Goal: Task Accomplishment & Management: Complete application form

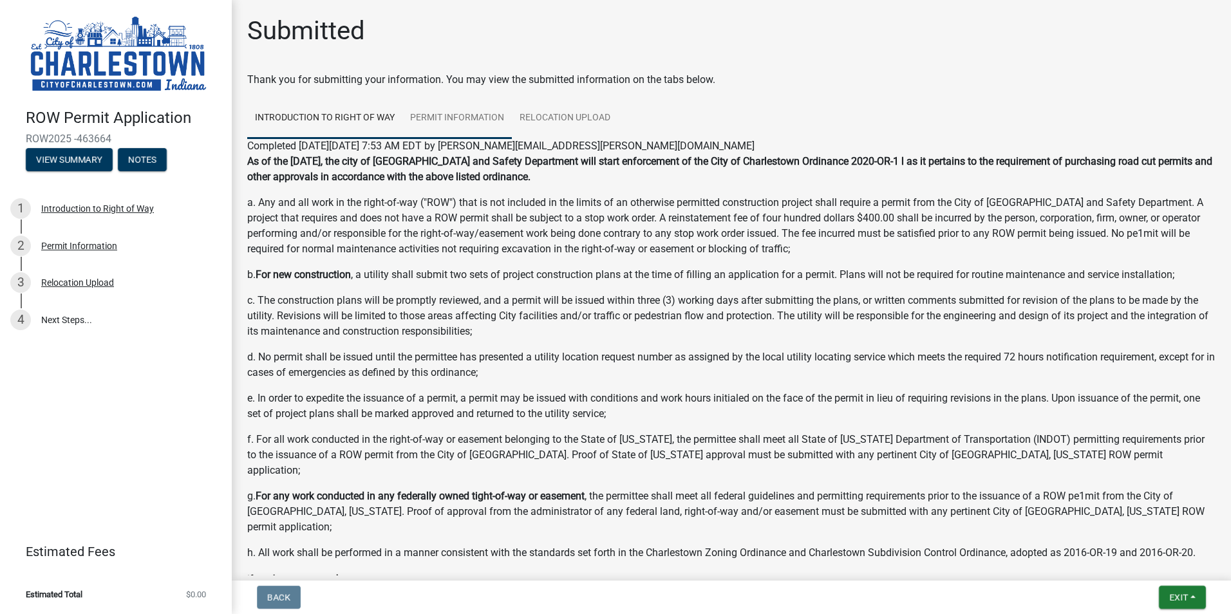
click at [458, 114] on link "Permit Information" at bounding box center [457, 118] width 109 height 41
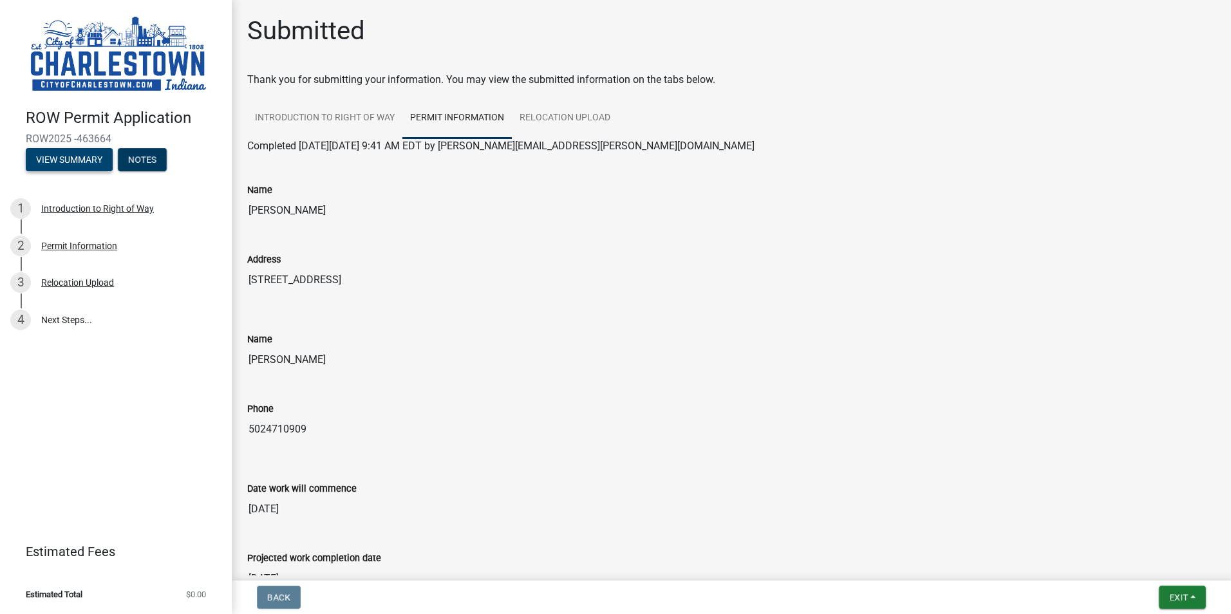
click at [82, 159] on button "View Summary" at bounding box center [69, 159] width 87 height 23
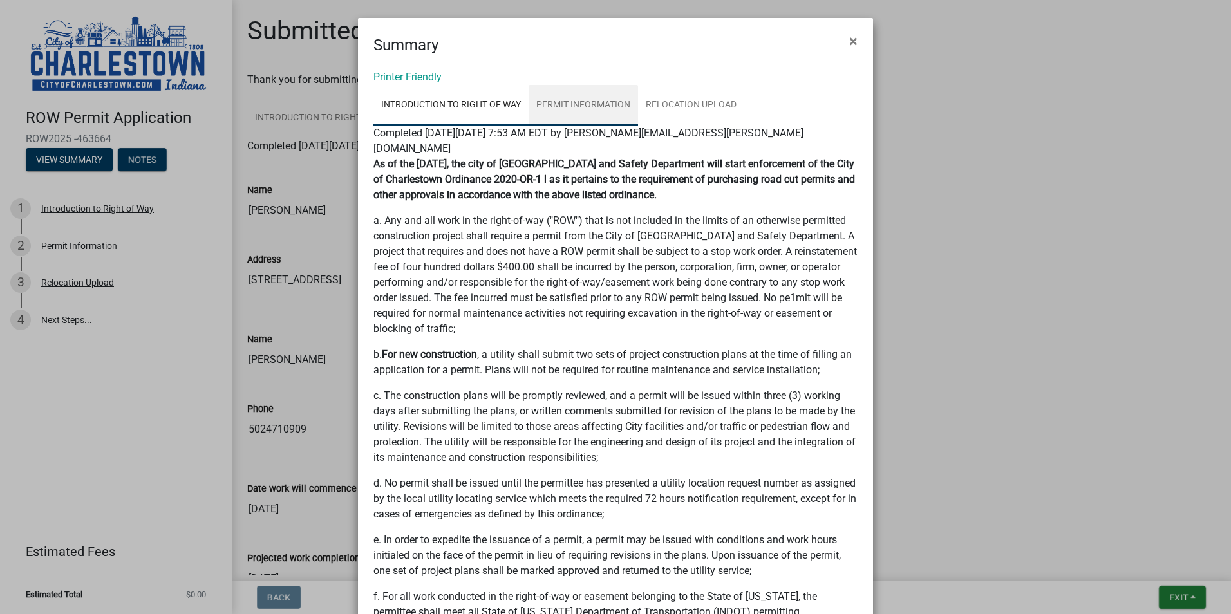
click at [573, 105] on link "Permit Information" at bounding box center [583, 105] width 109 height 41
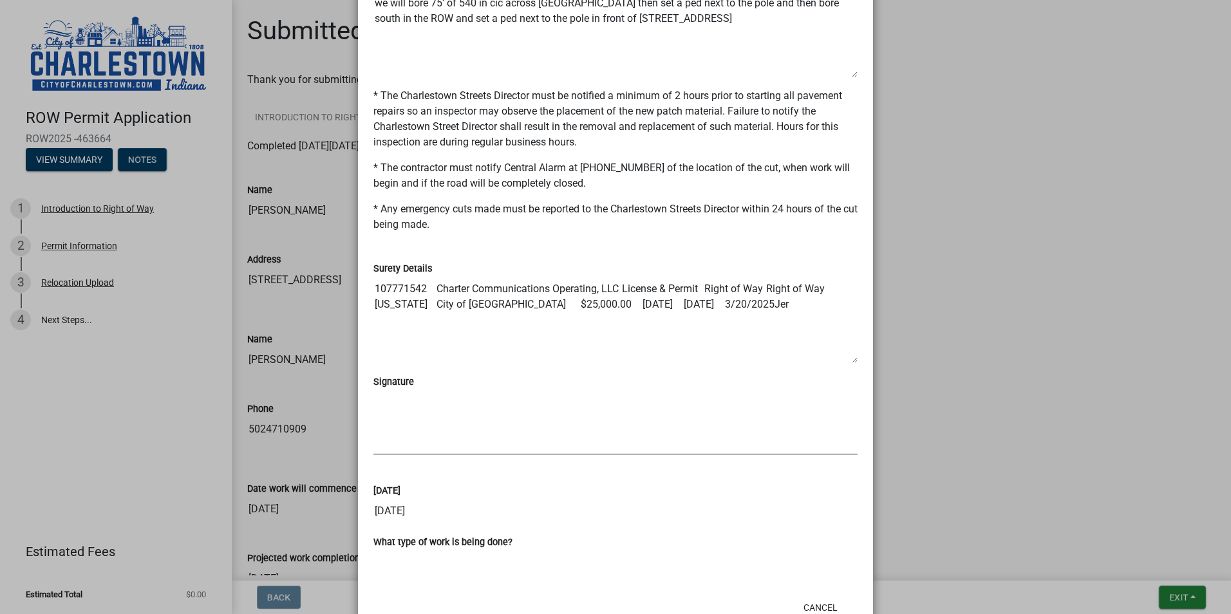
scroll to position [740, 0]
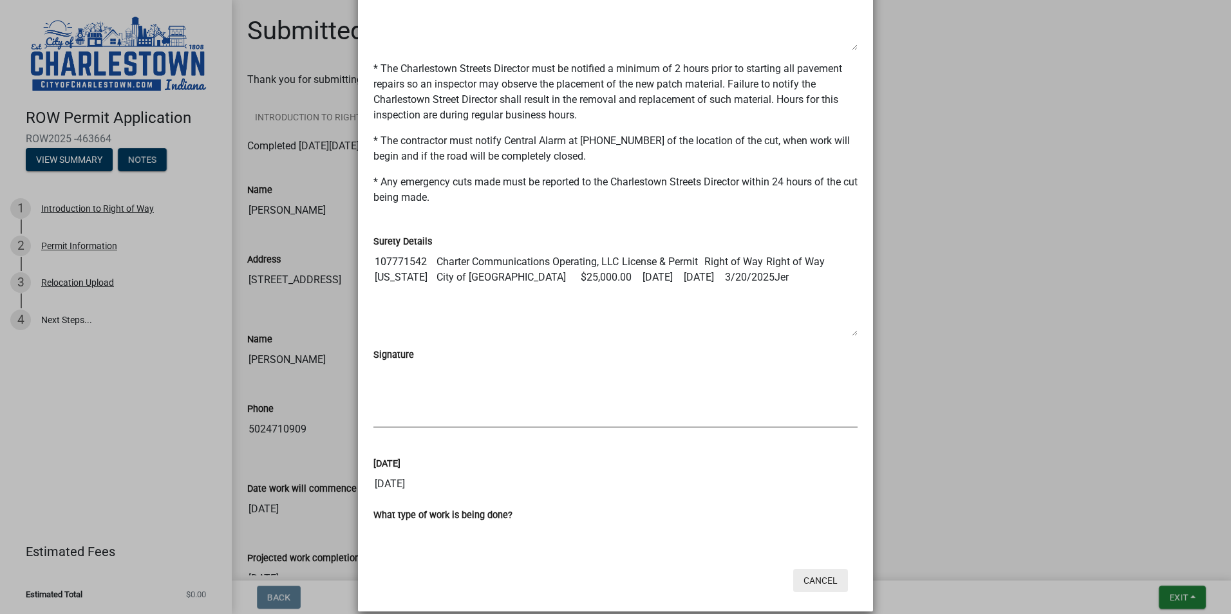
click at [780, 426] on button "Cancel" at bounding box center [820, 580] width 55 height 23
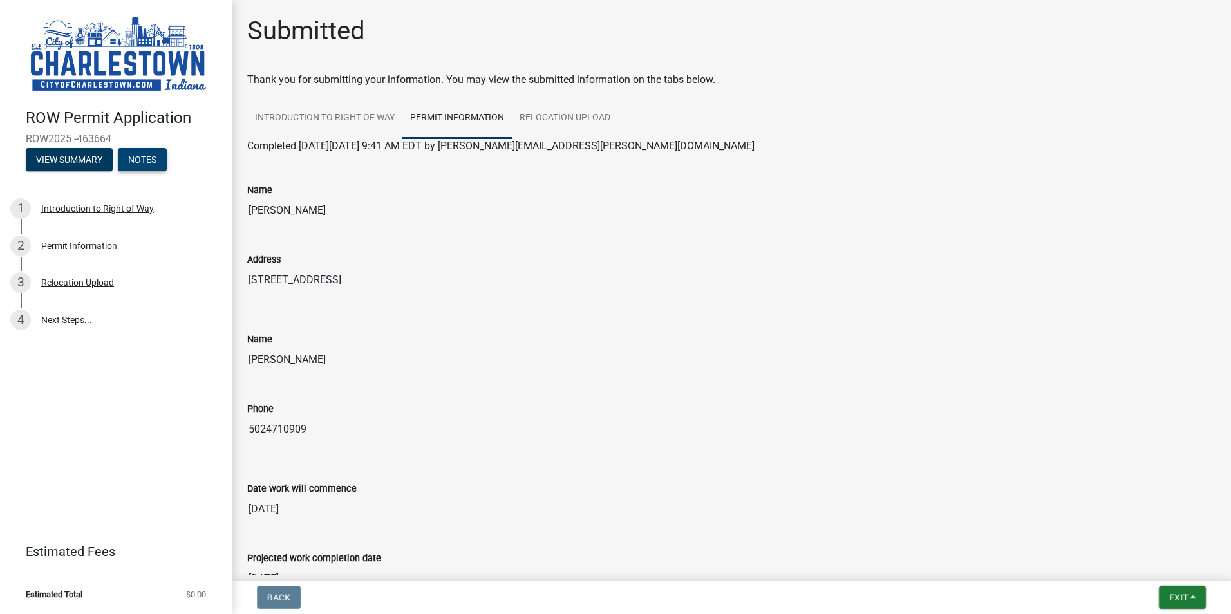
click at [151, 157] on button "Notes" at bounding box center [142, 159] width 49 height 23
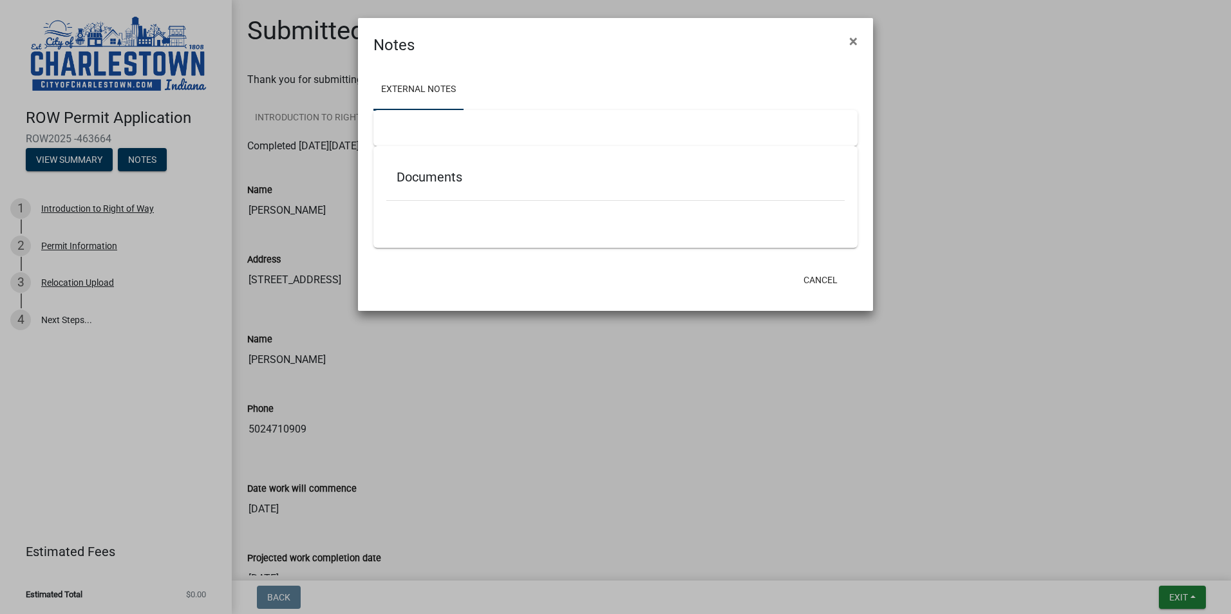
click at [399, 125] on div at bounding box center [616, 128] width 484 height 36
click at [400, 126] on div at bounding box center [616, 128] width 484 height 36
click at [422, 126] on div at bounding box center [616, 128] width 484 height 36
drag, startPoint x: 421, startPoint y: 135, endPoint x: 402, endPoint y: 140, distance: 19.4
click at [402, 140] on div at bounding box center [616, 128] width 484 height 36
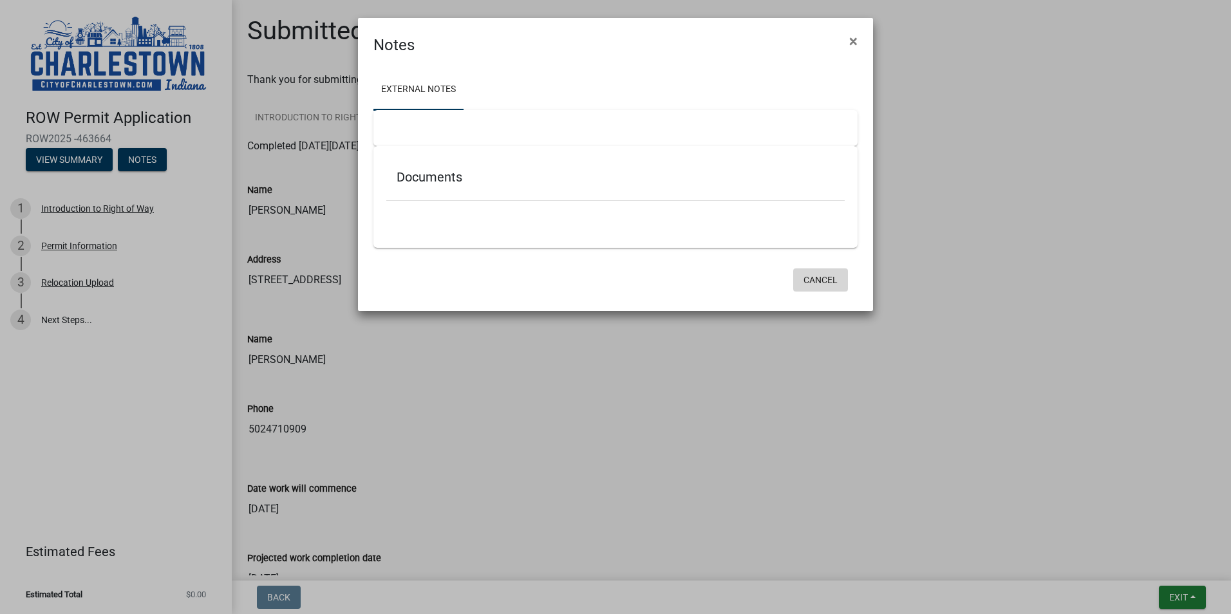
click at [780, 285] on button "Cancel" at bounding box center [820, 280] width 55 height 23
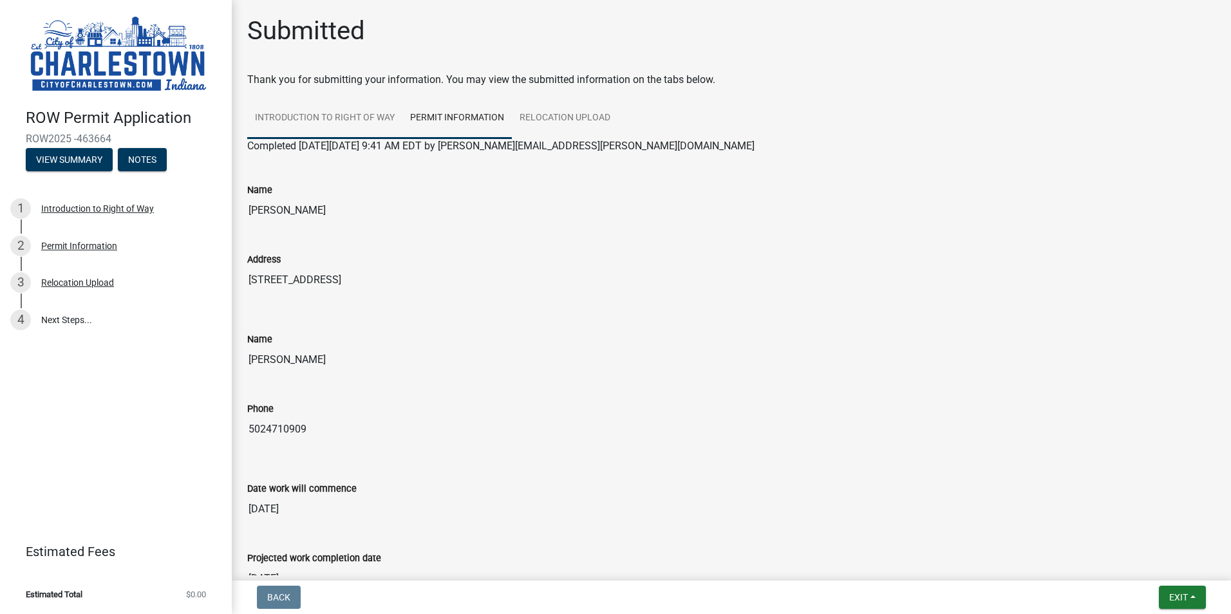
click at [304, 116] on link "Introduction to Right of Way" at bounding box center [324, 118] width 155 height 41
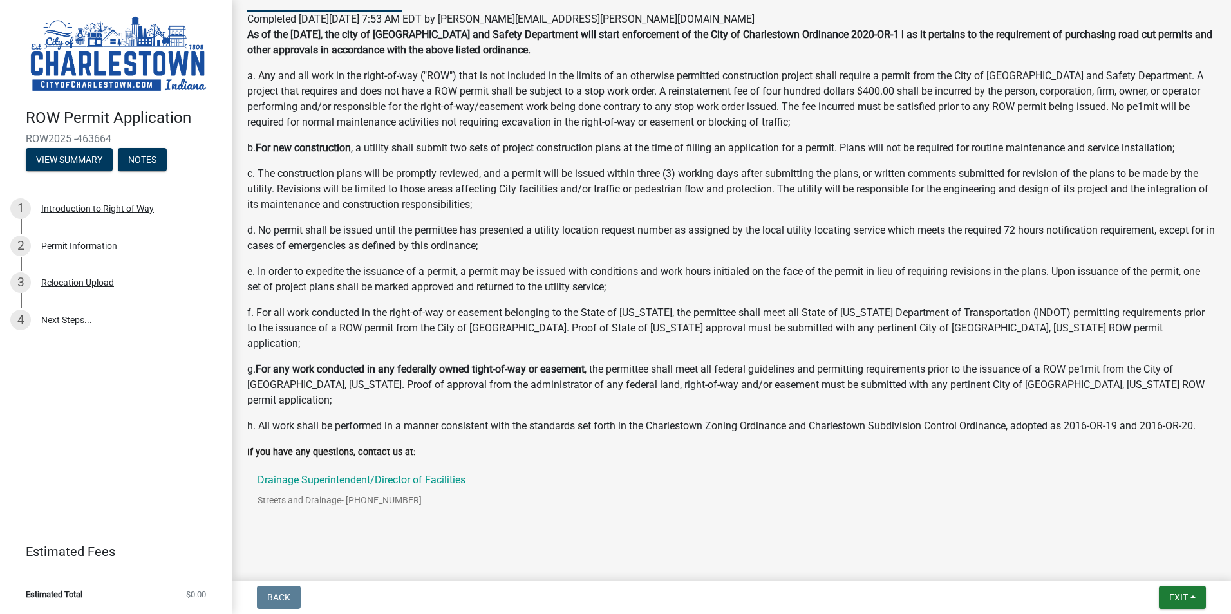
scroll to position [0, 0]
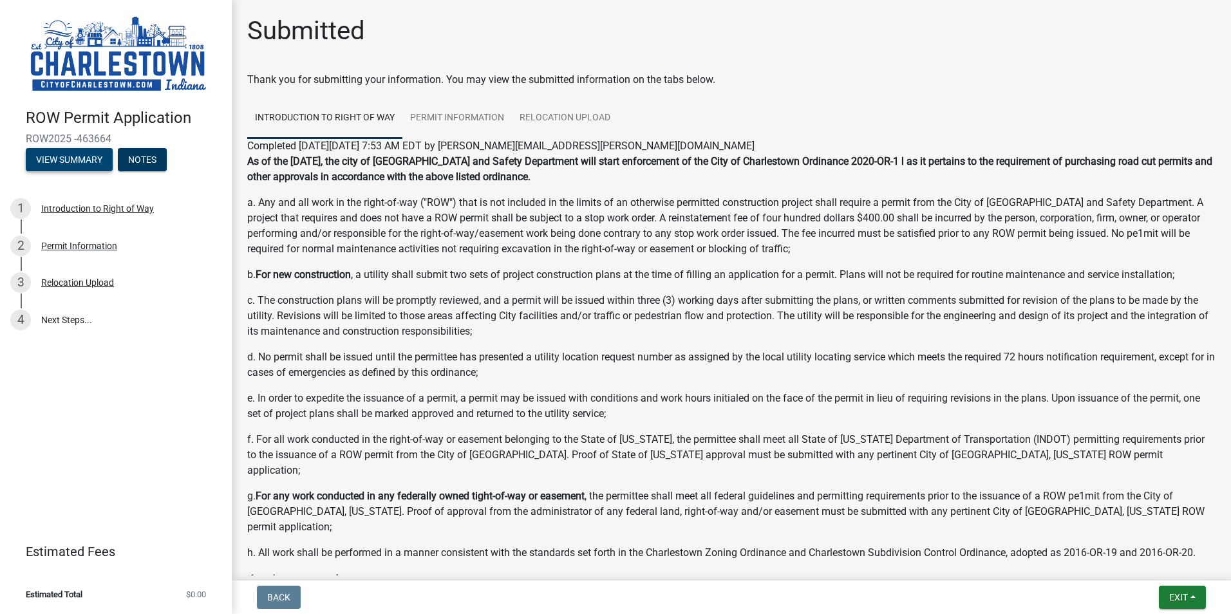
click at [65, 161] on button "View Summary" at bounding box center [69, 159] width 87 height 23
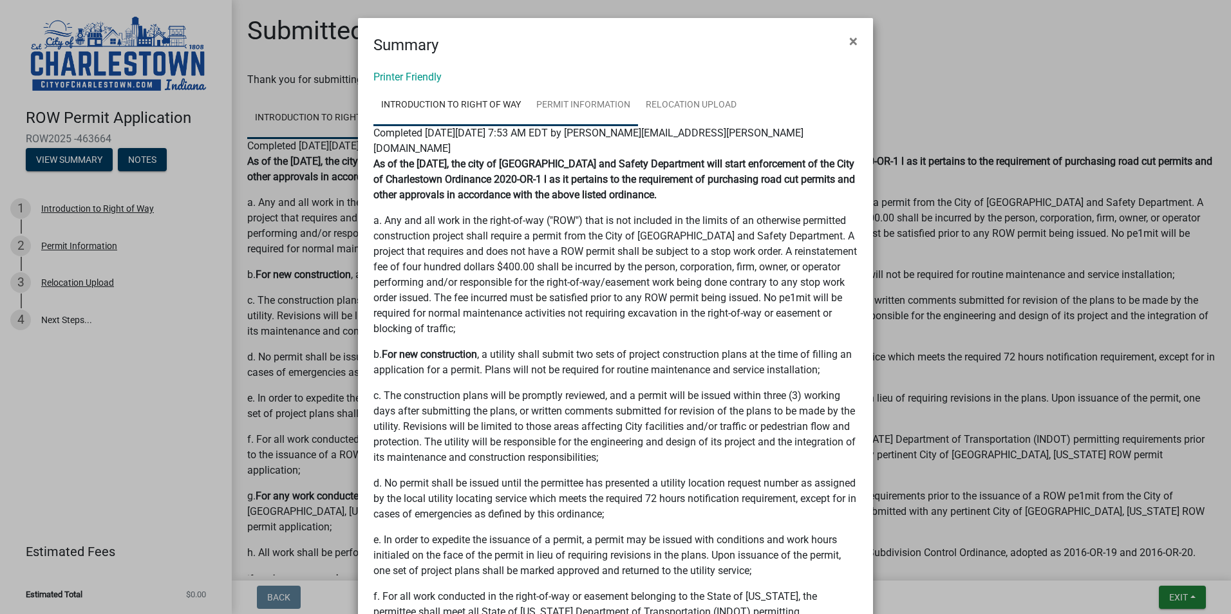
click at [566, 110] on link "Permit Information" at bounding box center [583, 105] width 109 height 41
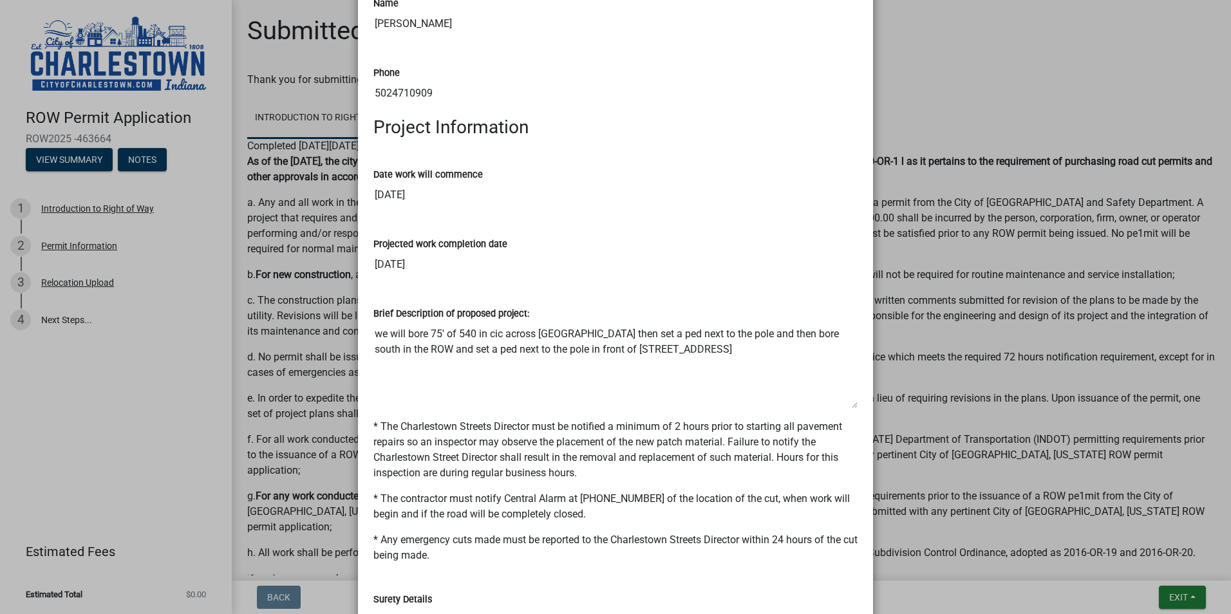
scroll to position [386, 0]
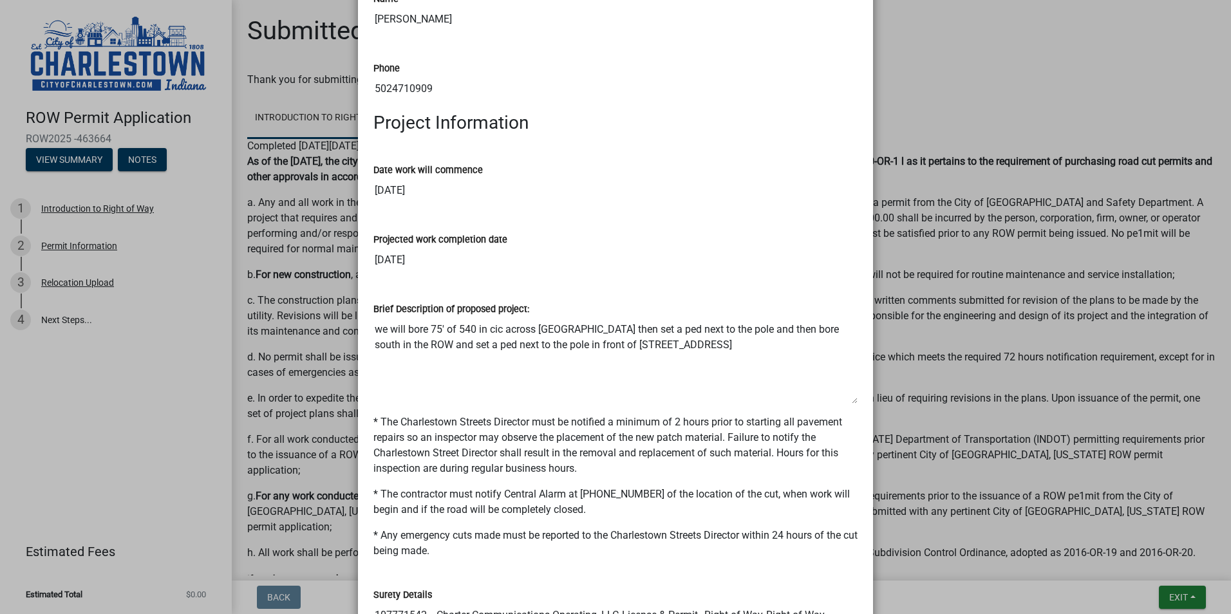
click at [663, 329] on textarea "we will bore 75' of 540 in cic across Park St then set a ped next to the pole a…" at bounding box center [616, 361] width 484 height 88
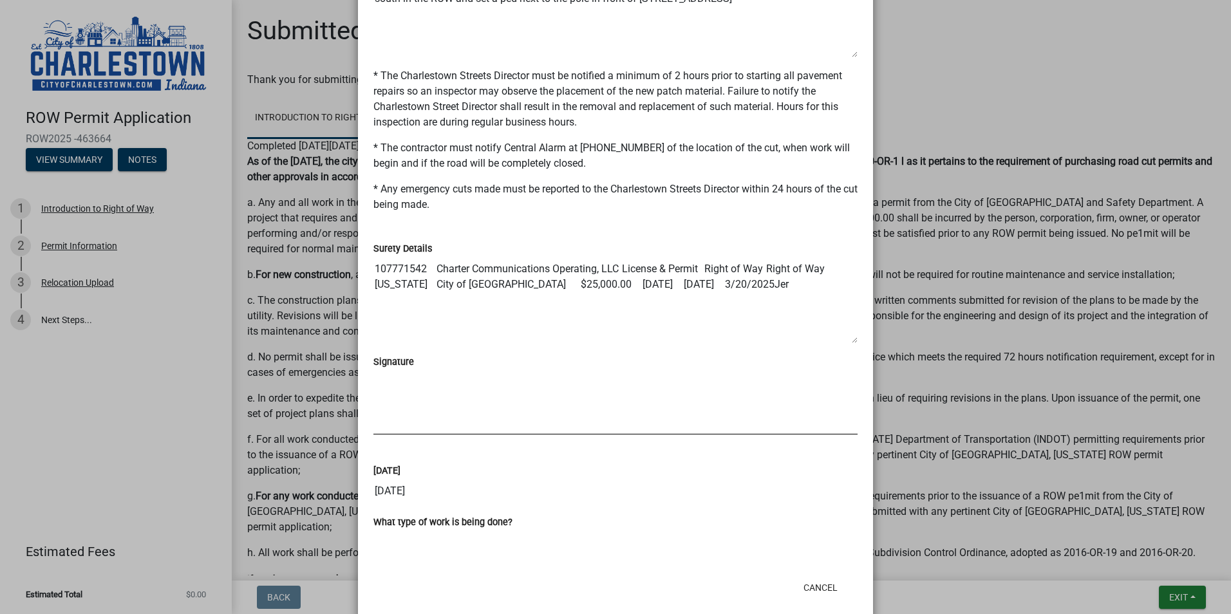
scroll to position [740, 0]
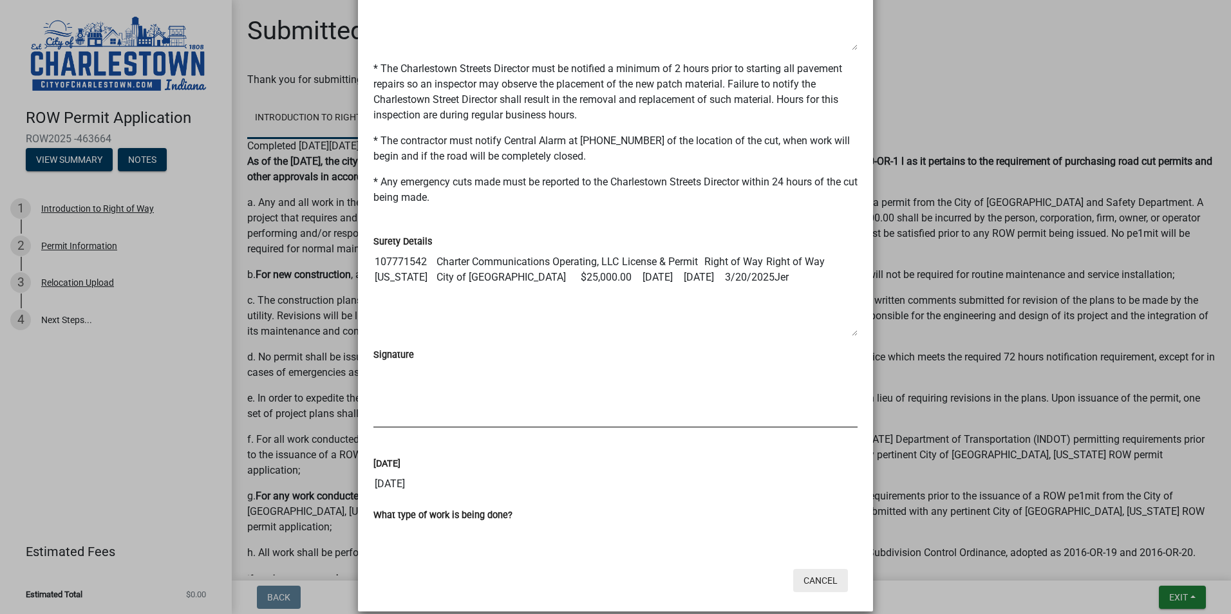
click at [780, 426] on button "Cancel" at bounding box center [820, 580] width 55 height 23
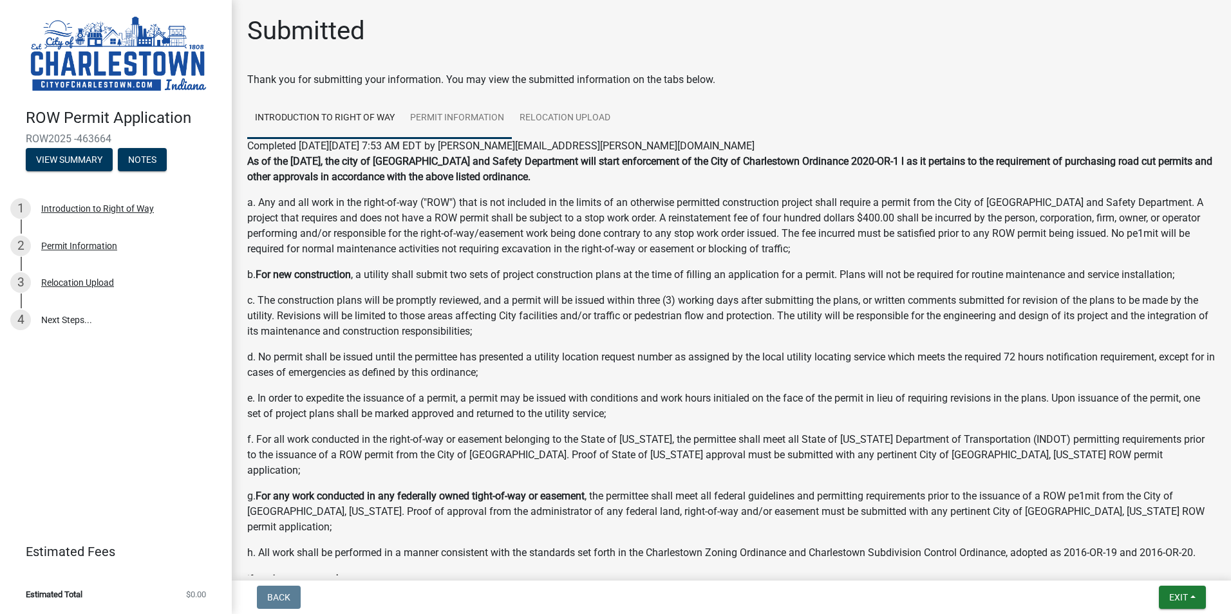
click at [445, 122] on link "Permit Information" at bounding box center [457, 118] width 109 height 41
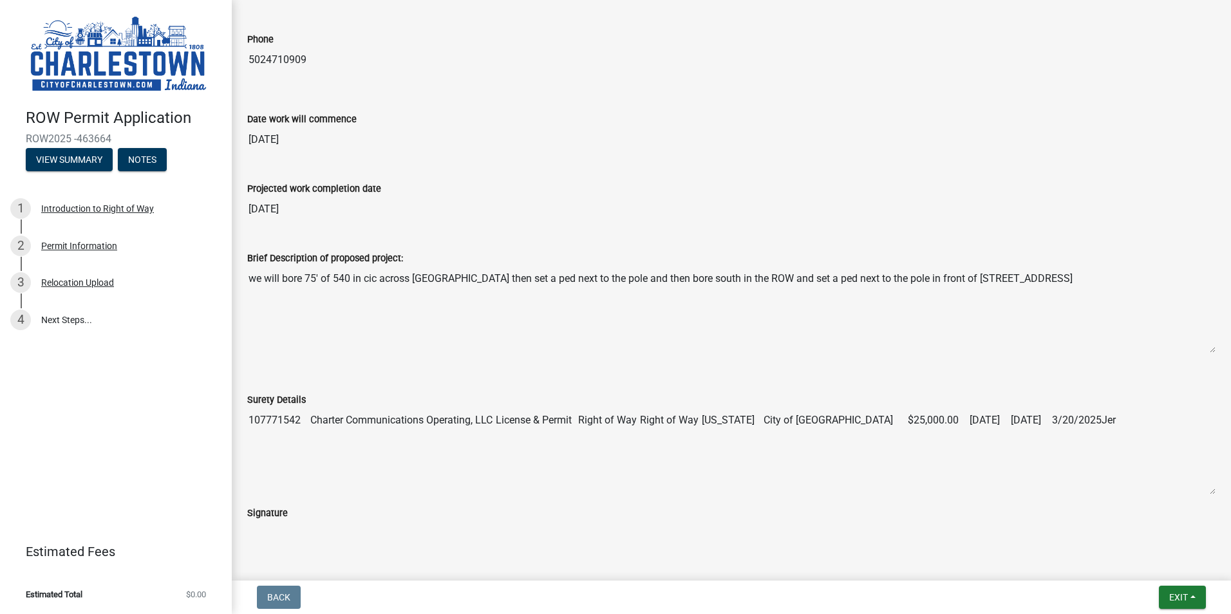
scroll to position [386, 0]
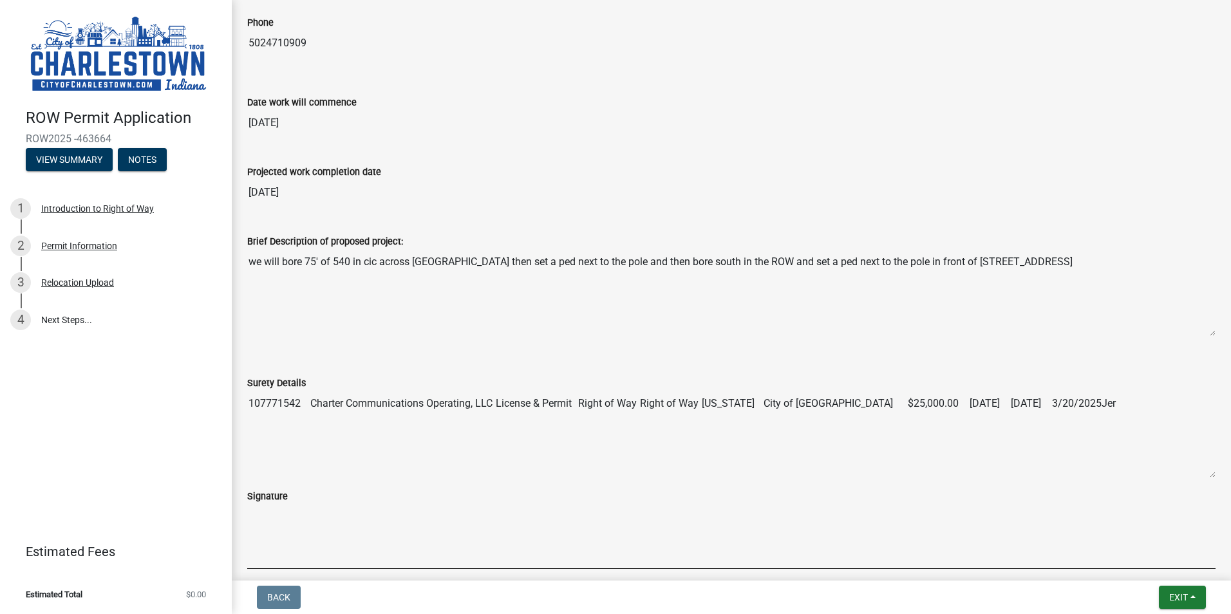
click at [780, 260] on textarea "we will bore 75' of 540 in cic across Park St then set a ped next to the pole a…" at bounding box center [731, 293] width 969 height 88
click at [780, 426] on button "Exit" at bounding box center [1182, 597] width 47 height 23
click at [780, 247] on div "Brief Description of proposed project:" at bounding box center [731, 241] width 969 height 15
click at [780, 258] on textarea "we will bore 75' of 540 in cic across Park St then set a ped next to the pole a…" at bounding box center [731, 293] width 969 height 88
click at [54, 249] on div "Permit Information" at bounding box center [79, 246] width 76 height 9
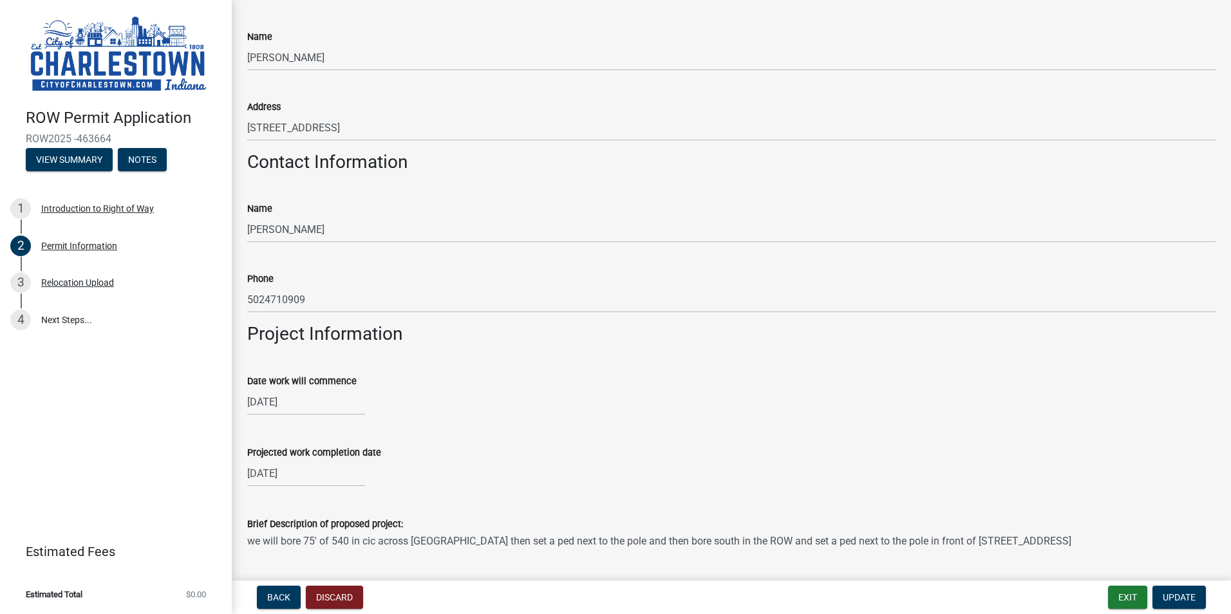
scroll to position [322, 0]
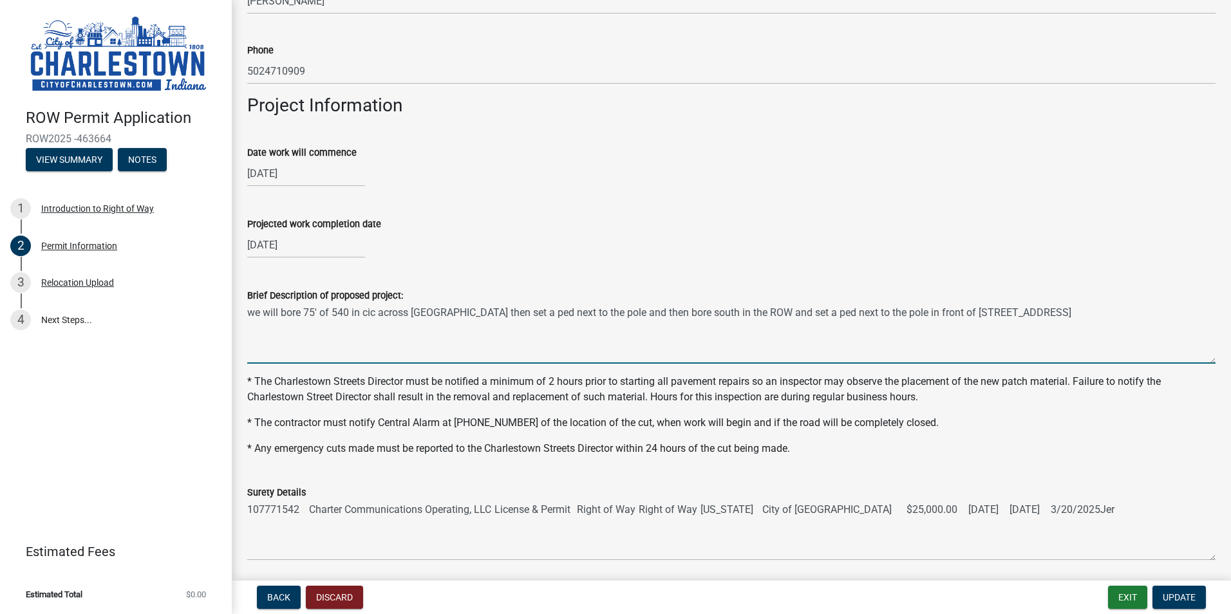
click at [780, 316] on textarea "we will bore 75' of 540 in cic across Park St then set a ped next to the pole a…" at bounding box center [731, 333] width 969 height 61
paste textarea "locate ticket number 25081402351"
type textarea "we will bore 75' of [STREET_ADDRESS] then set a ped next to the pole and then b…"
click at [780, 426] on span "Update" at bounding box center [1179, 598] width 33 height 10
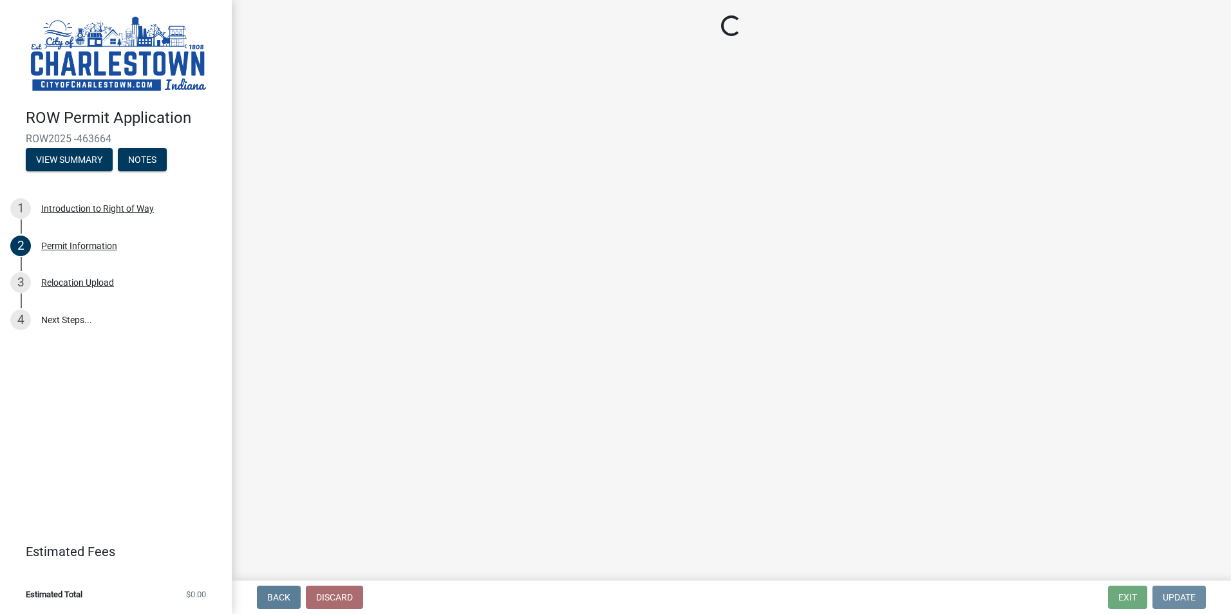
scroll to position [0, 0]
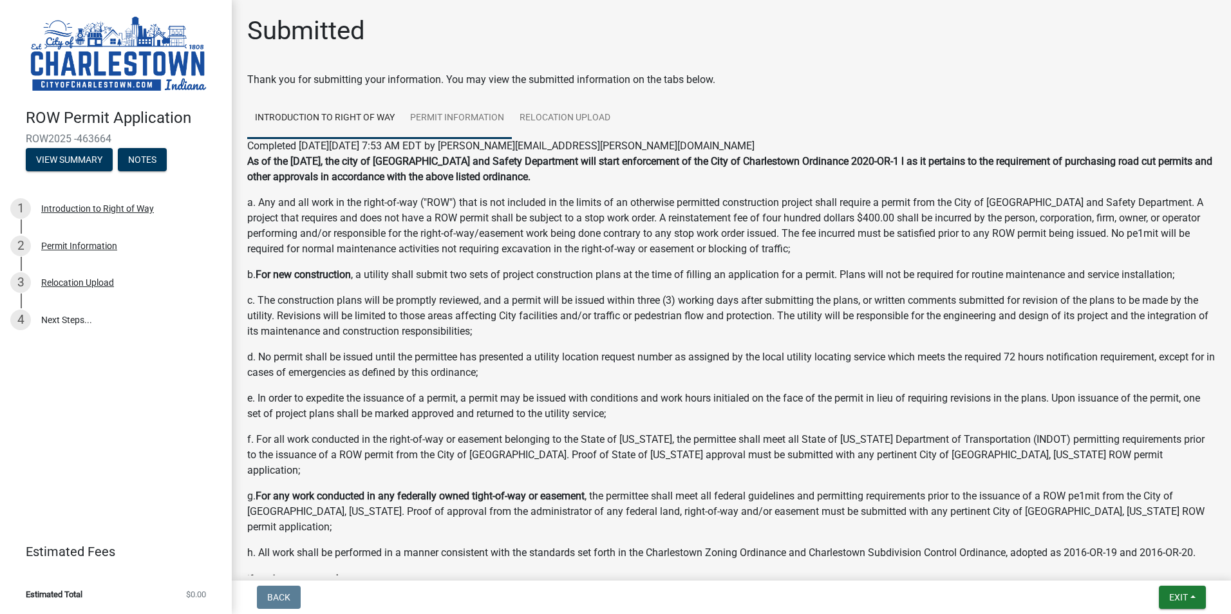
click at [471, 122] on link "Permit Information" at bounding box center [457, 118] width 109 height 41
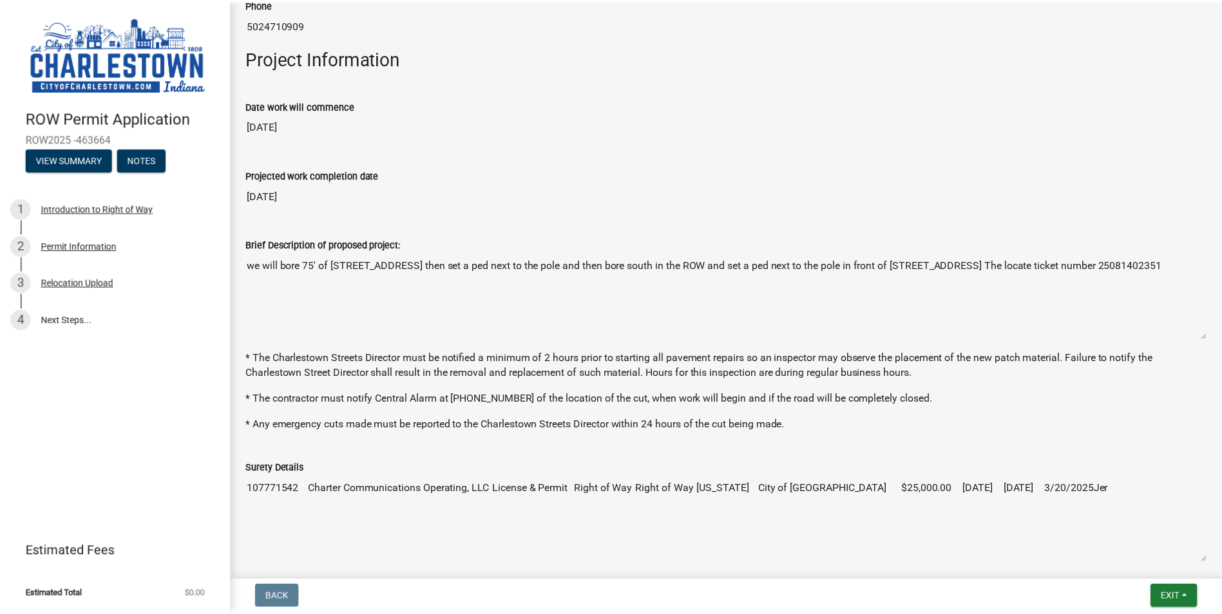
scroll to position [451, 0]
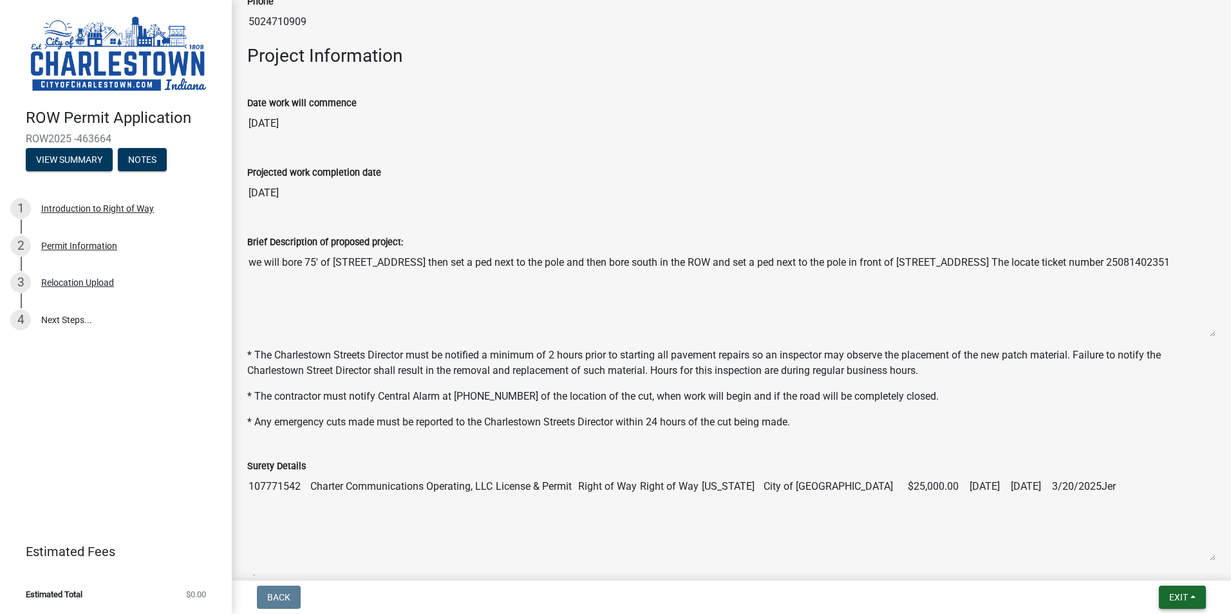
click at [780, 426] on span "Exit" at bounding box center [1179, 598] width 19 height 10
click at [780, 426] on button "Save & Exit" at bounding box center [1154, 564] width 103 height 31
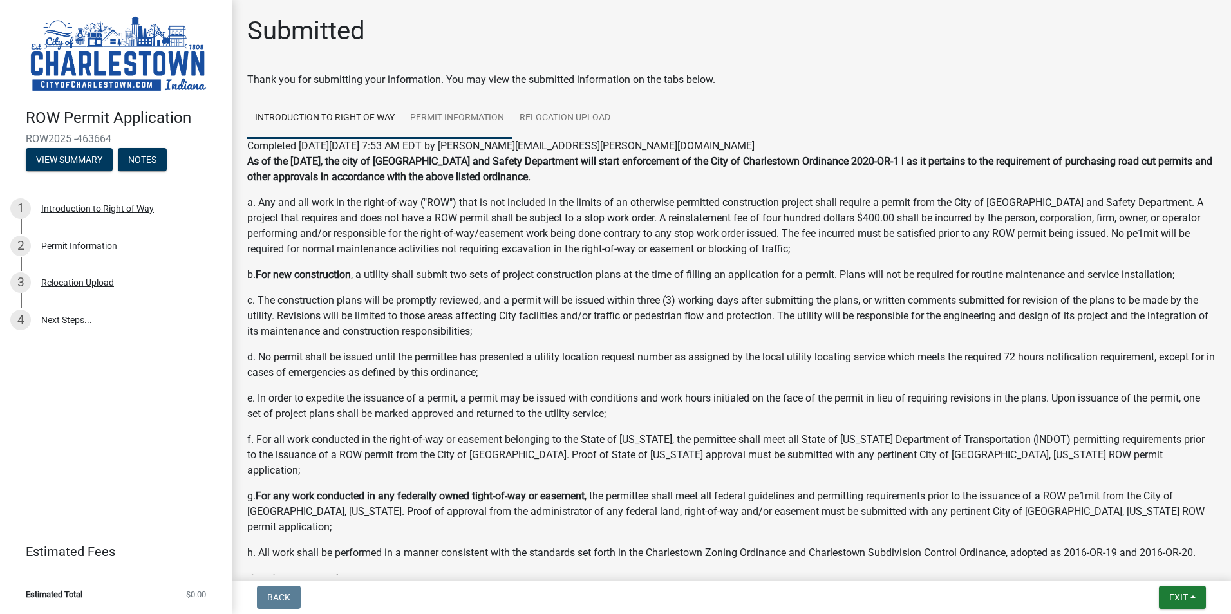
click at [466, 120] on link "Permit Information" at bounding box center [457, 118] width 109 height 41
